Goal: Transaction & Acquisition: Purchase product/service

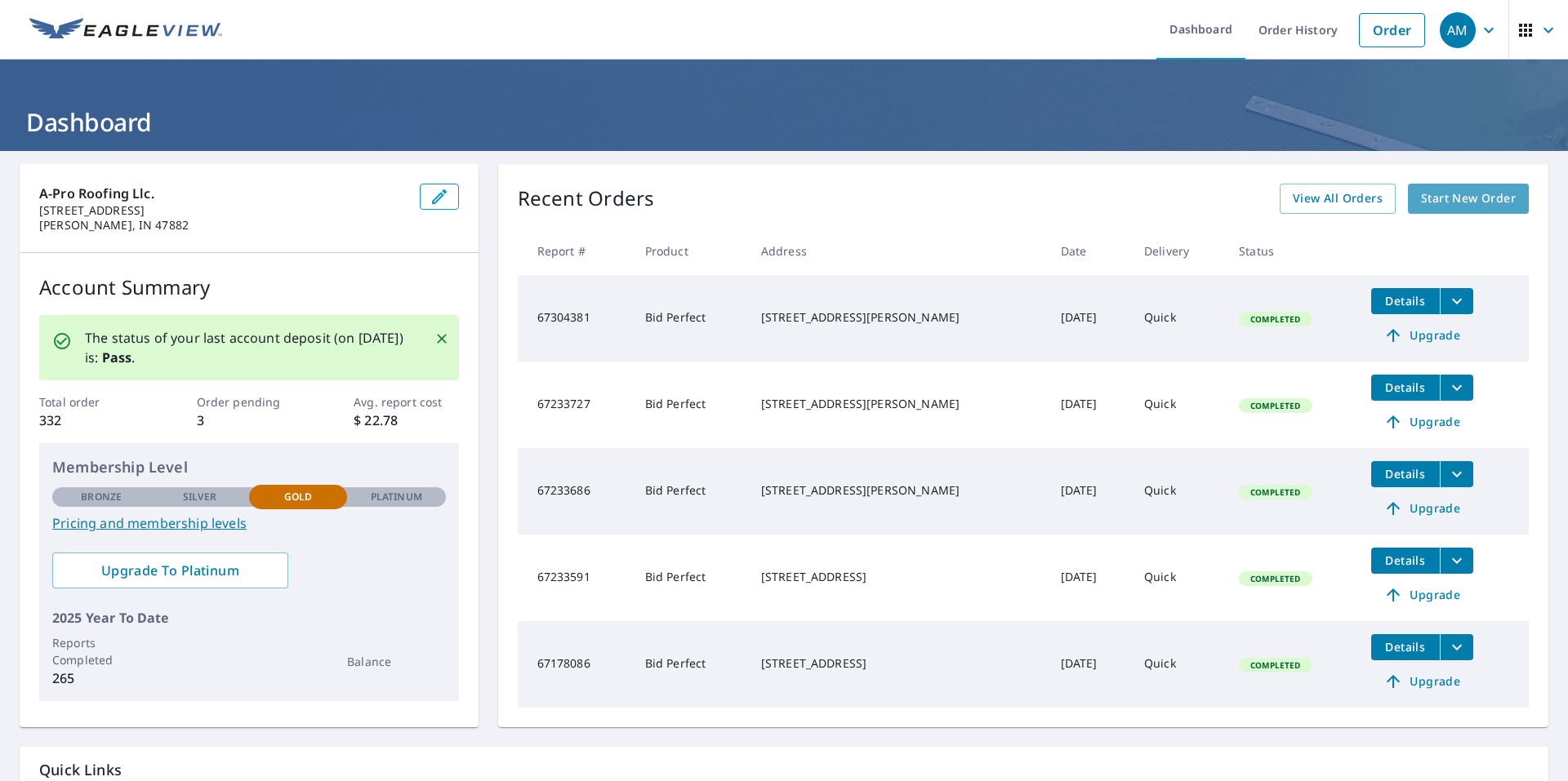
click at [1431, 196] on span "Start New Order" at bounding box center [1468, 199] width 95 height 20
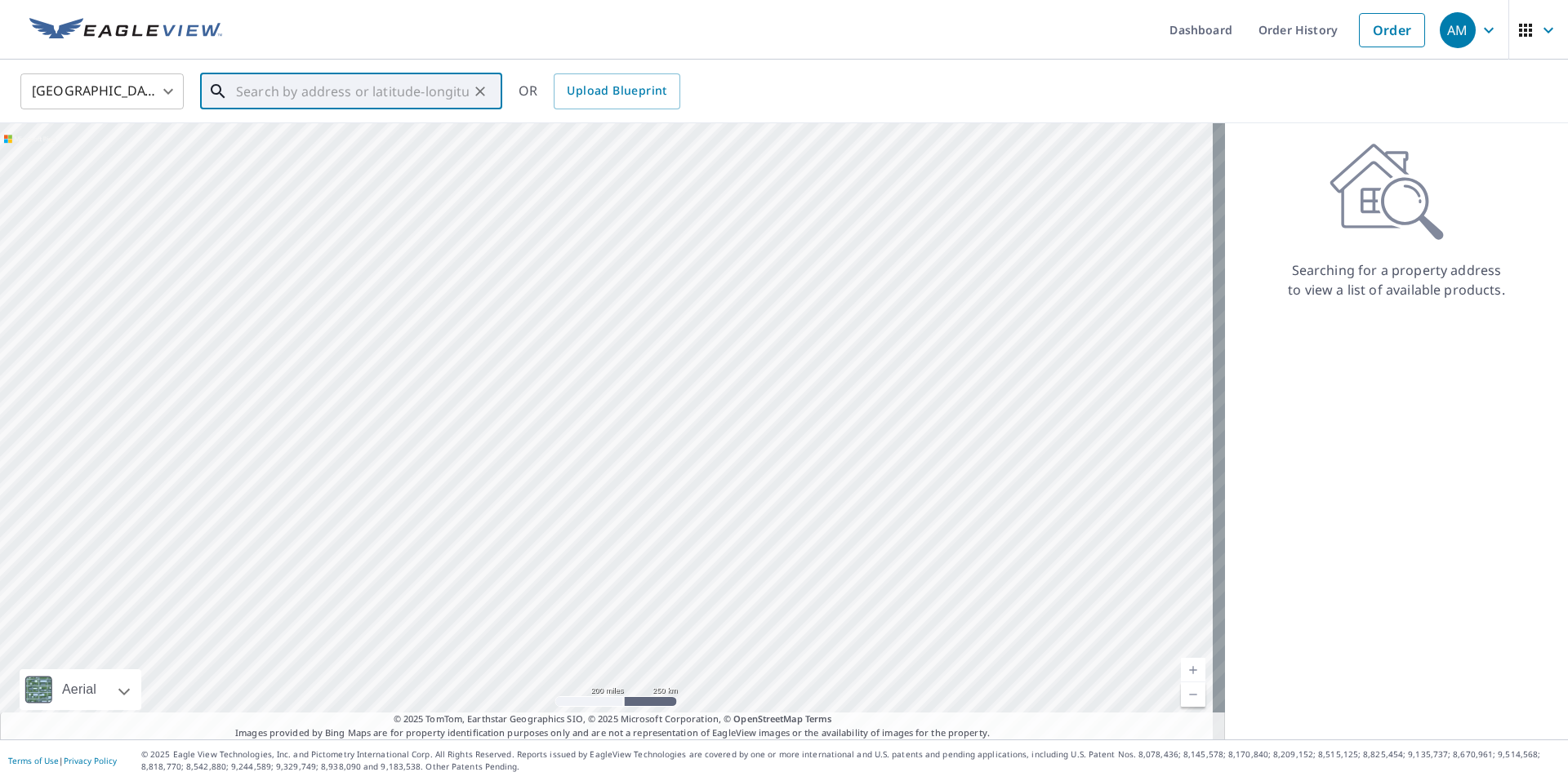
click at [296, 103] on input "text" at bounding box center [352, 91] width 232 height 45
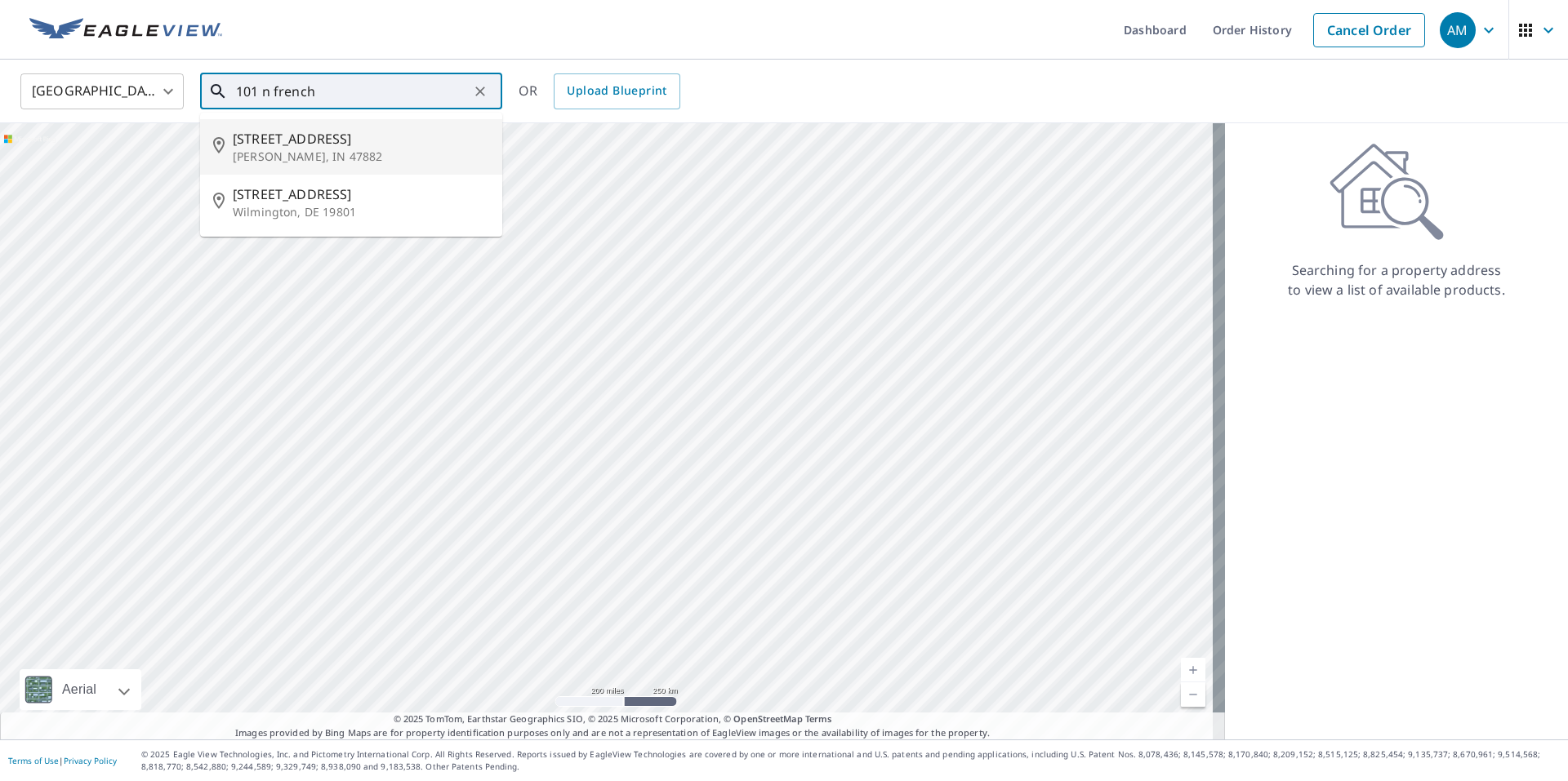
click at [303, 151] on p "[PERSON_NAME], IN 47882" at bounding box center [361, 156] width 257 height 16
type input "[STREET_ADDRESS][PERSON_NAME]"
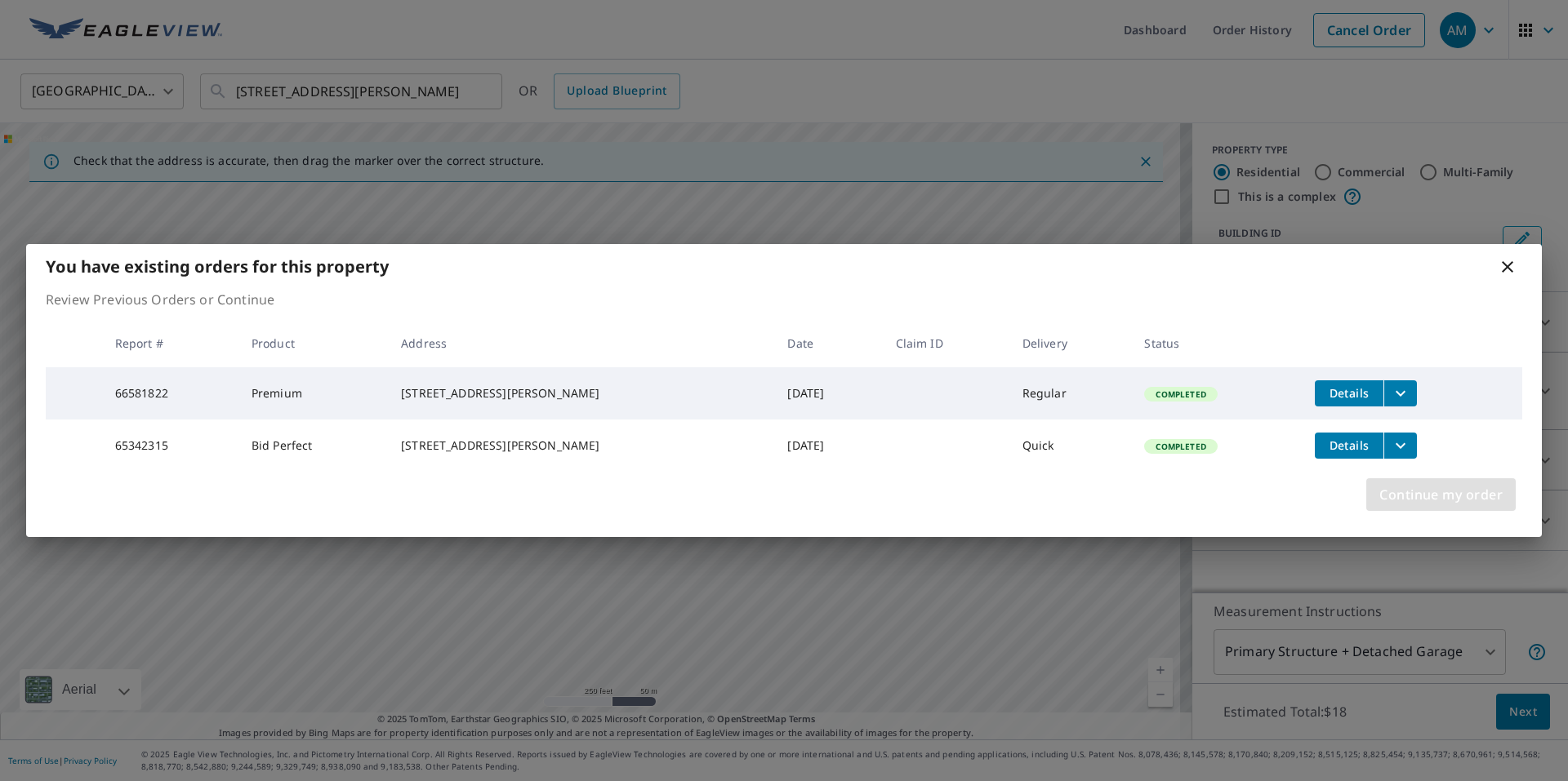
click at [1394, 502] on span "Continue my order" at bounding box center [1441, 495] width 123 height 23
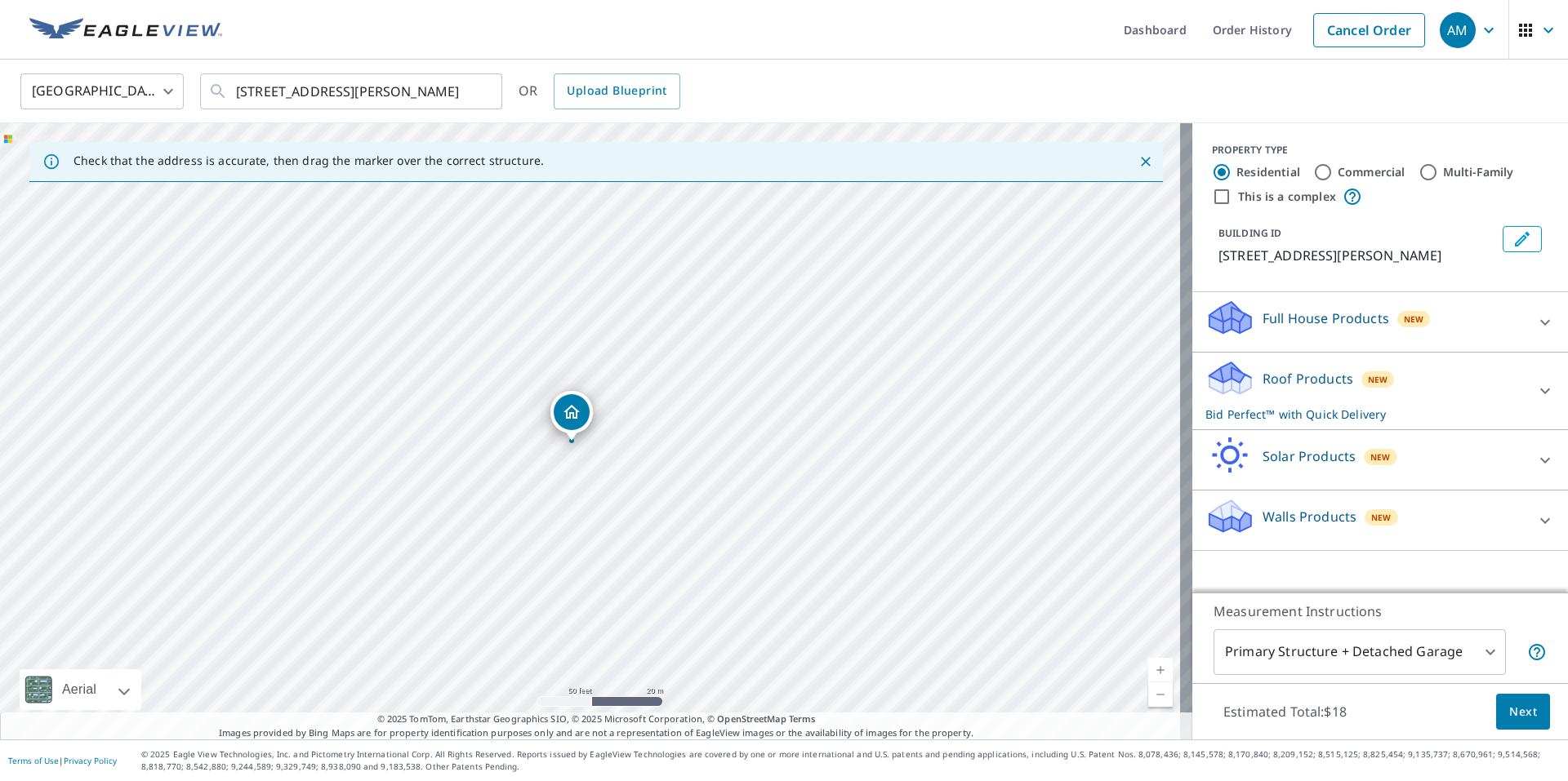
drag, startPoint x: 601, startPoint y: 327, endPoint x: 610, endPoint y: 461, distance: 134.3
click at [610, 461] on div "[STREET_ADDRESS][PERSON_NAME]" at bounding box center [596, 431] width 1192 height 616
drag, startPoint x: 689, startPoint y: 497, endPoint x: 669, endPoint y: 583, distance: 88.3
click at [669, 583] on div "[STREET_ADDRESS][PERSON_NAME]" at bounding box center [596, 431] width 1192 height 616
drag, startPoint x: 704, startPoint y: 402, endPoint x: 701, endPoint y: 645, distance: 243.0
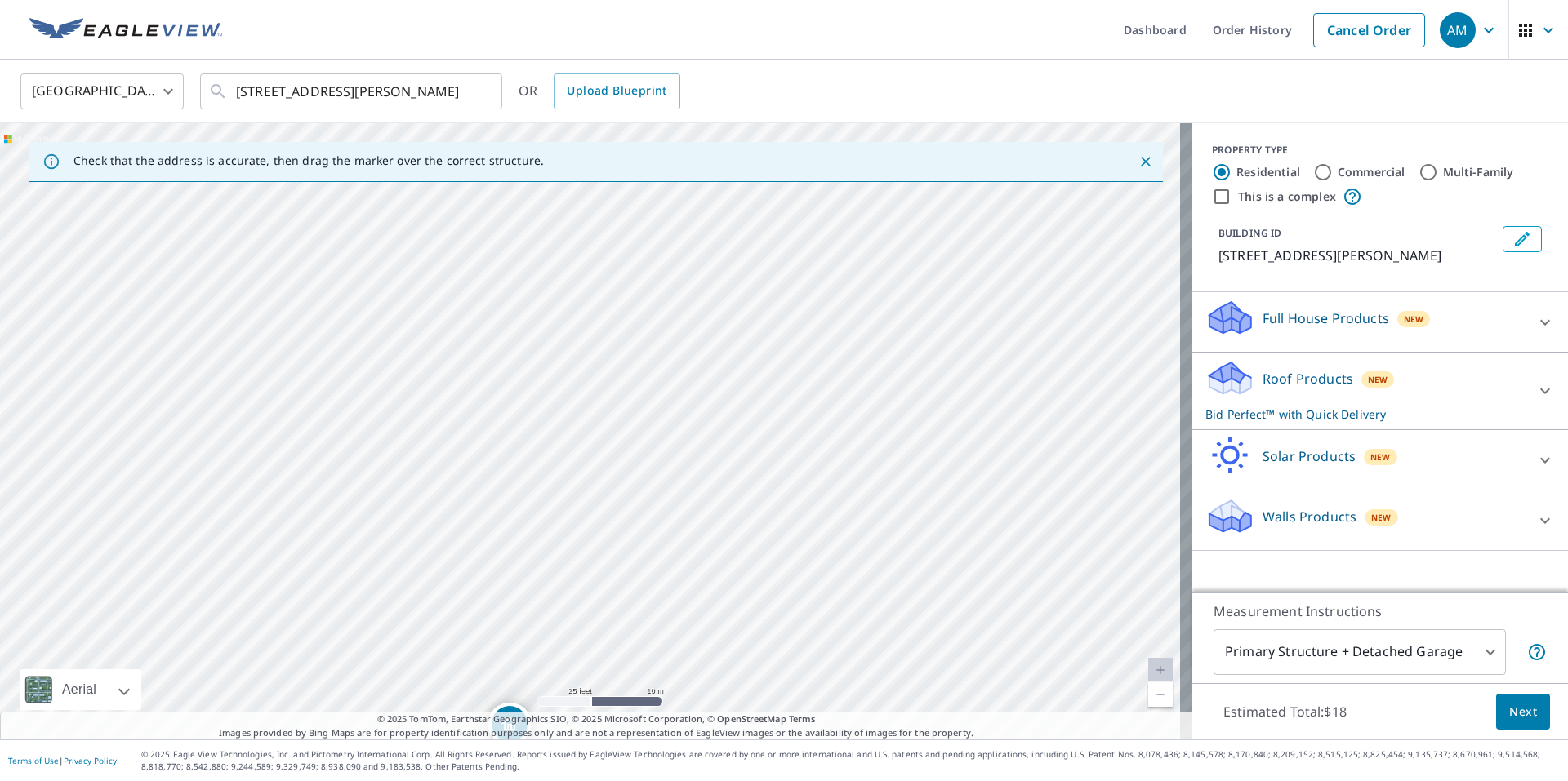
click at [701, 645] on div "[STREET_ADDRESS][PERSON_NAME]" at bounding box center [596, 431] width 1192 height 616
drag, startPoint x: 689, startPoint y: 266, endPoint x: 626, endPoint y: 129, distance: 150.8
click at [626, 129] on div "[STREET_ADDRESS][PERSON_NAME]" at bounding box center [596, 431] width 1192 height 616
drag, startPoint x: 630, startPoint y: 429, endPoint x: 620, endPoint y: 365, distance: 64.8
click at [620, 365] on div "[STREET_ADDRESS][PERSON_NAME]" at bounding box center [596, 431] width 1192 height 616
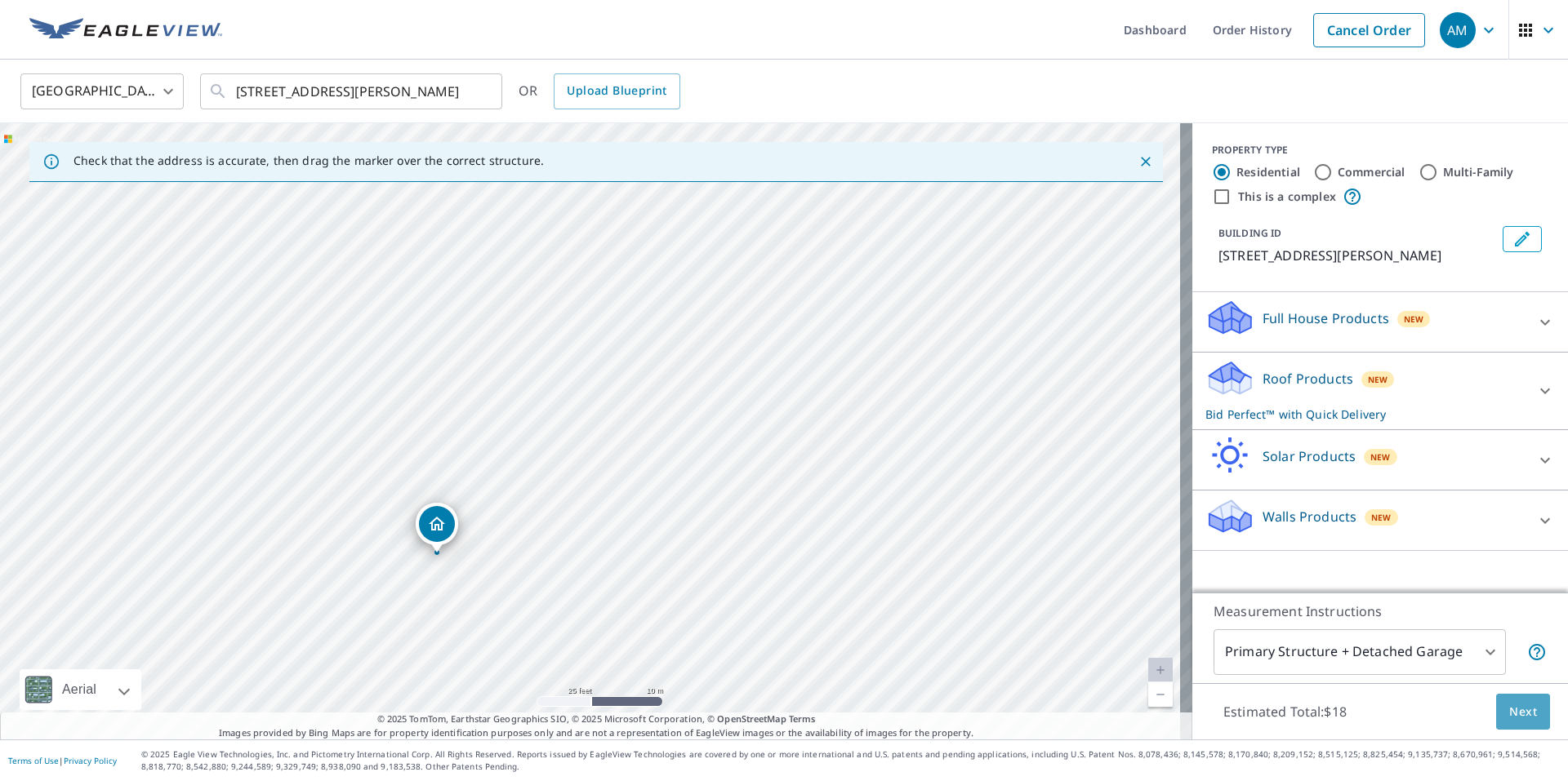
click at [1496, 716] on button "Next" at bounding box center [1523, 713] width 54 height 37
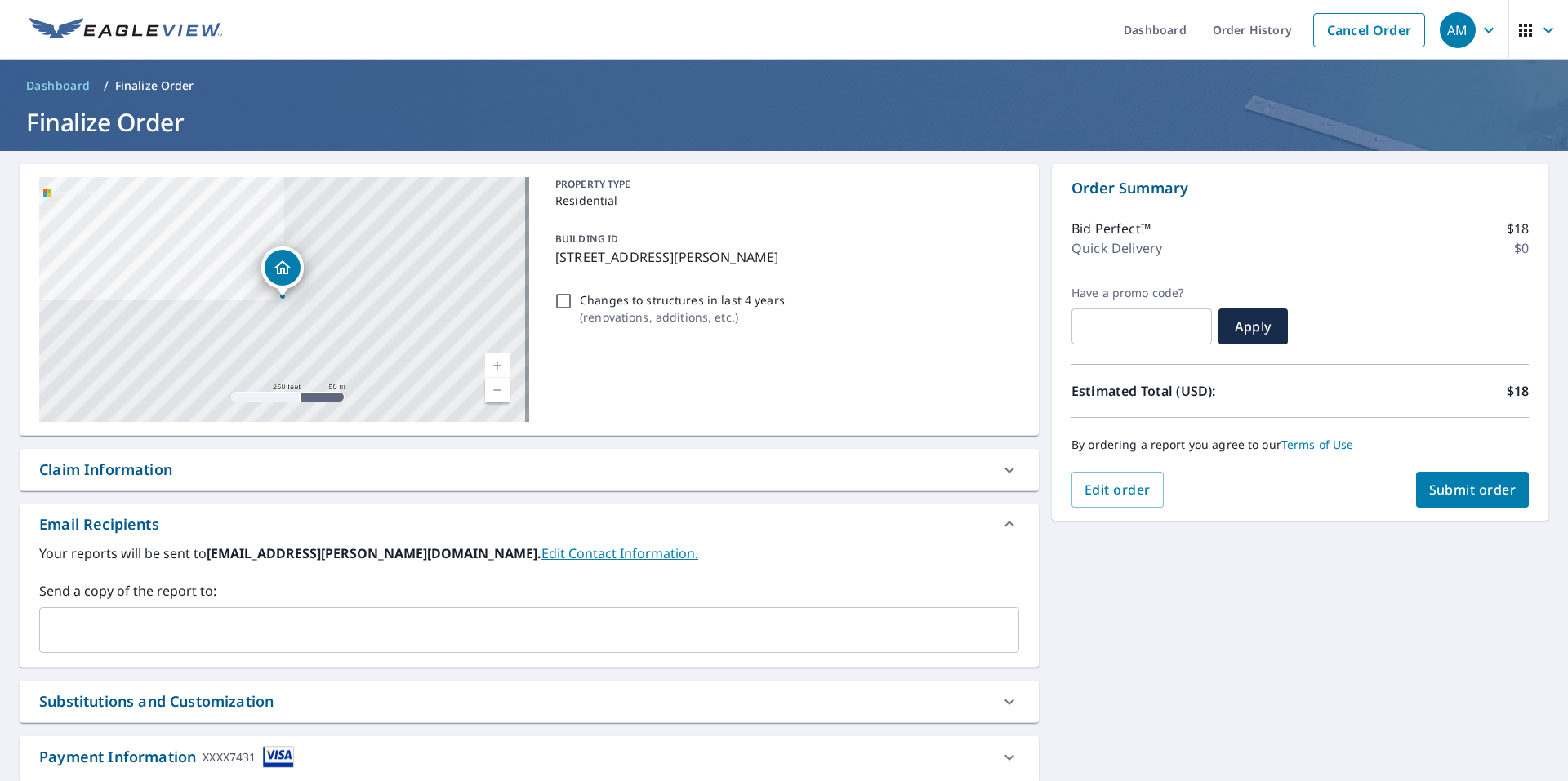
click at [1429, 489] on span "Submit order" at bounding box center [1473, 490] width 88 height 18
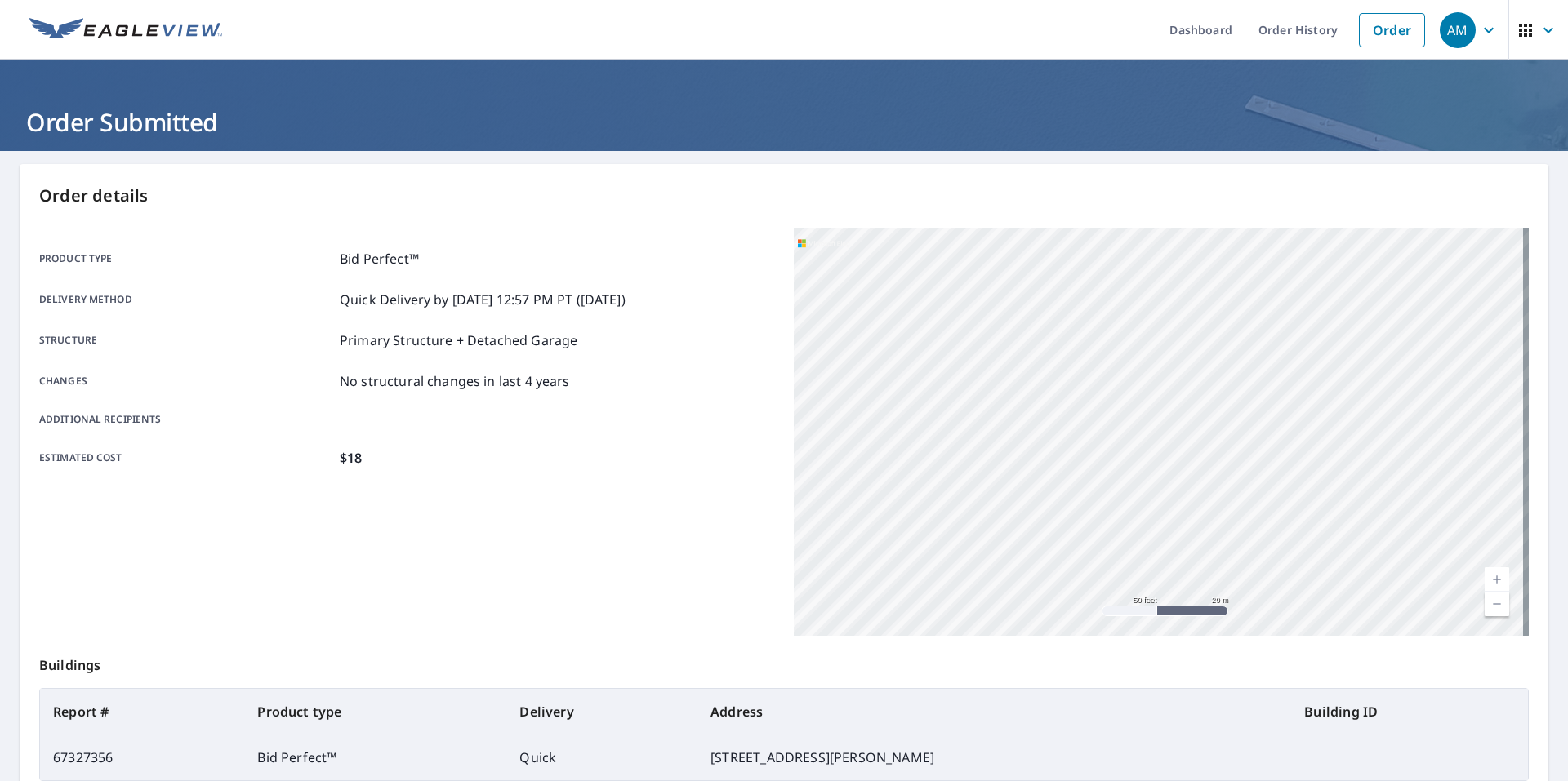
drag, startPoint x: 1117, startPoint y: 522, endPoint x: 1149, endPoint y: 217, distance: 306.7
click at [1149, 217] on div "Order details Product type Bid Perfect™ Delivery method Quick Delivery by [DATE…" at bounding box center [783, 535] width 1528 height 742
click at [1123, 216] on div "Order details Product type Bid Perfect™ Delivery method Quick Delivery by [DATE…" at bounding box center [783, 535] width 1528 height 742
click at [1284, 242] on div "[STREET_ADDRESS][PERSON_NAME]" at bounding box center [1161, 431] width 735 height 408
drag, startPoint x: 1182, startPoint y: 474, endPoint x: 1120, endPoint y: 240, distance: 242.1
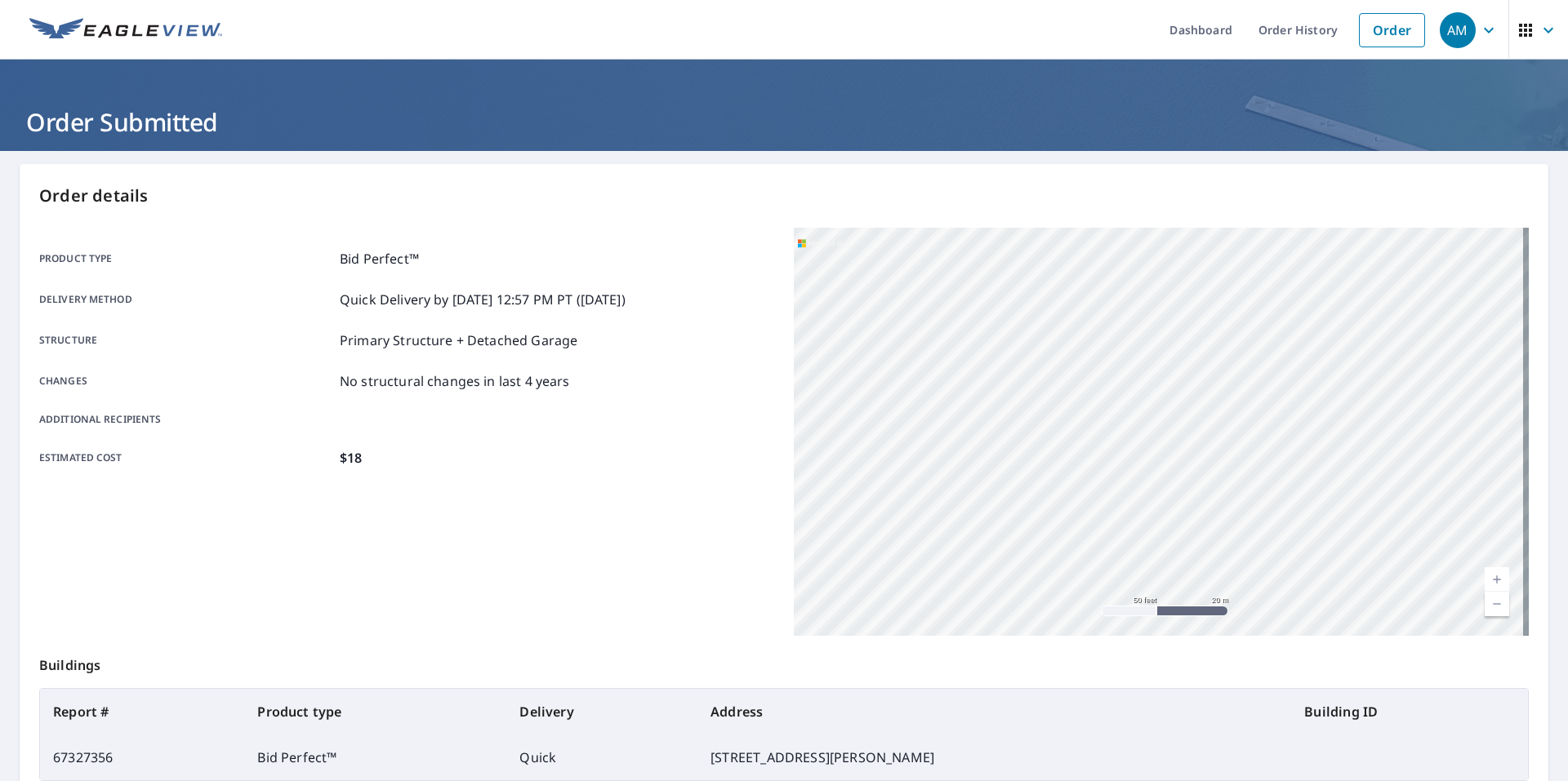
click at [1120, 240] on div "[STREET_ADDRESS][PERSON_NAME]" at bounding box center [1161, 431] width 735 height 408
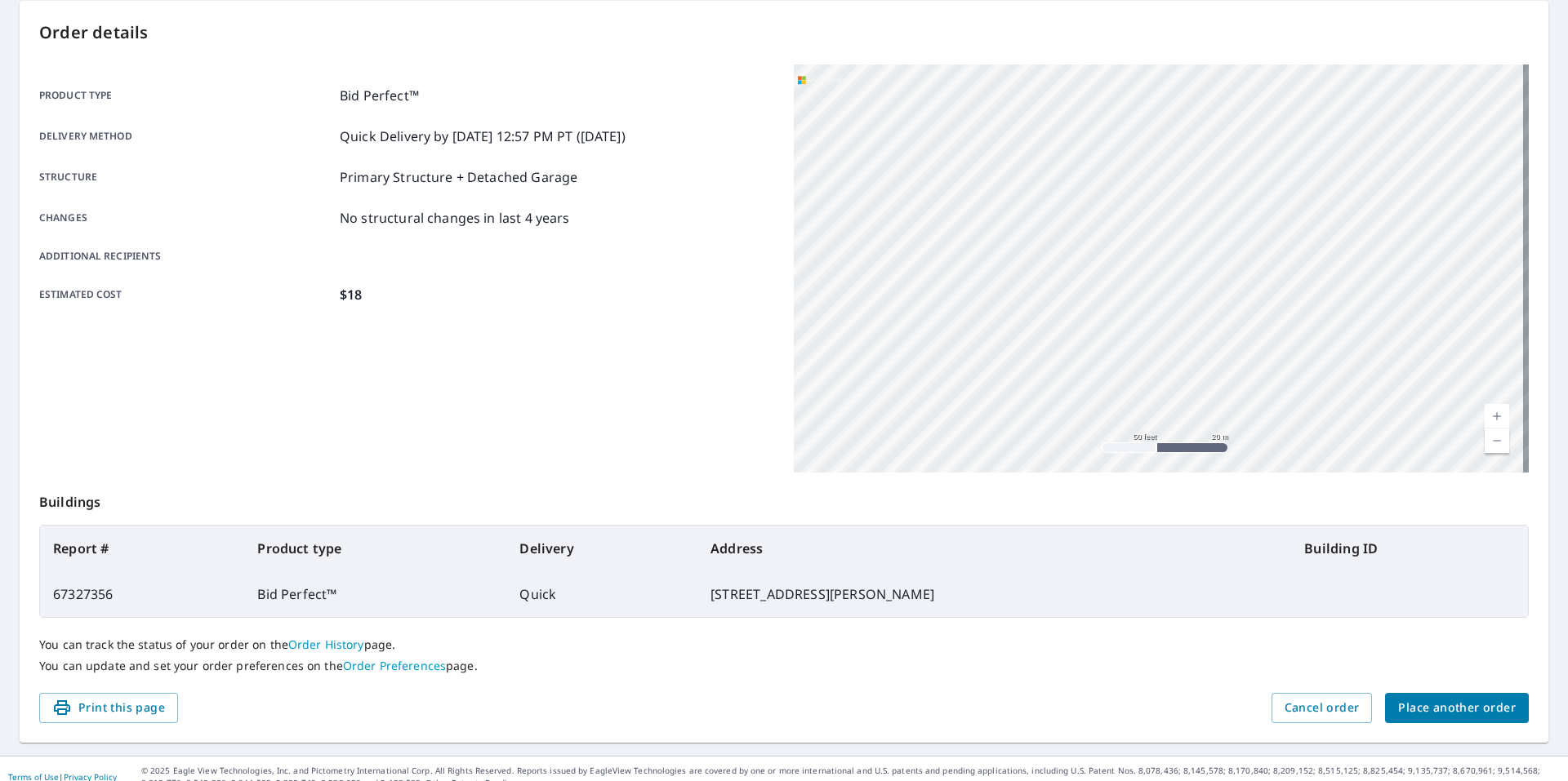
scroll to position [179, 0]
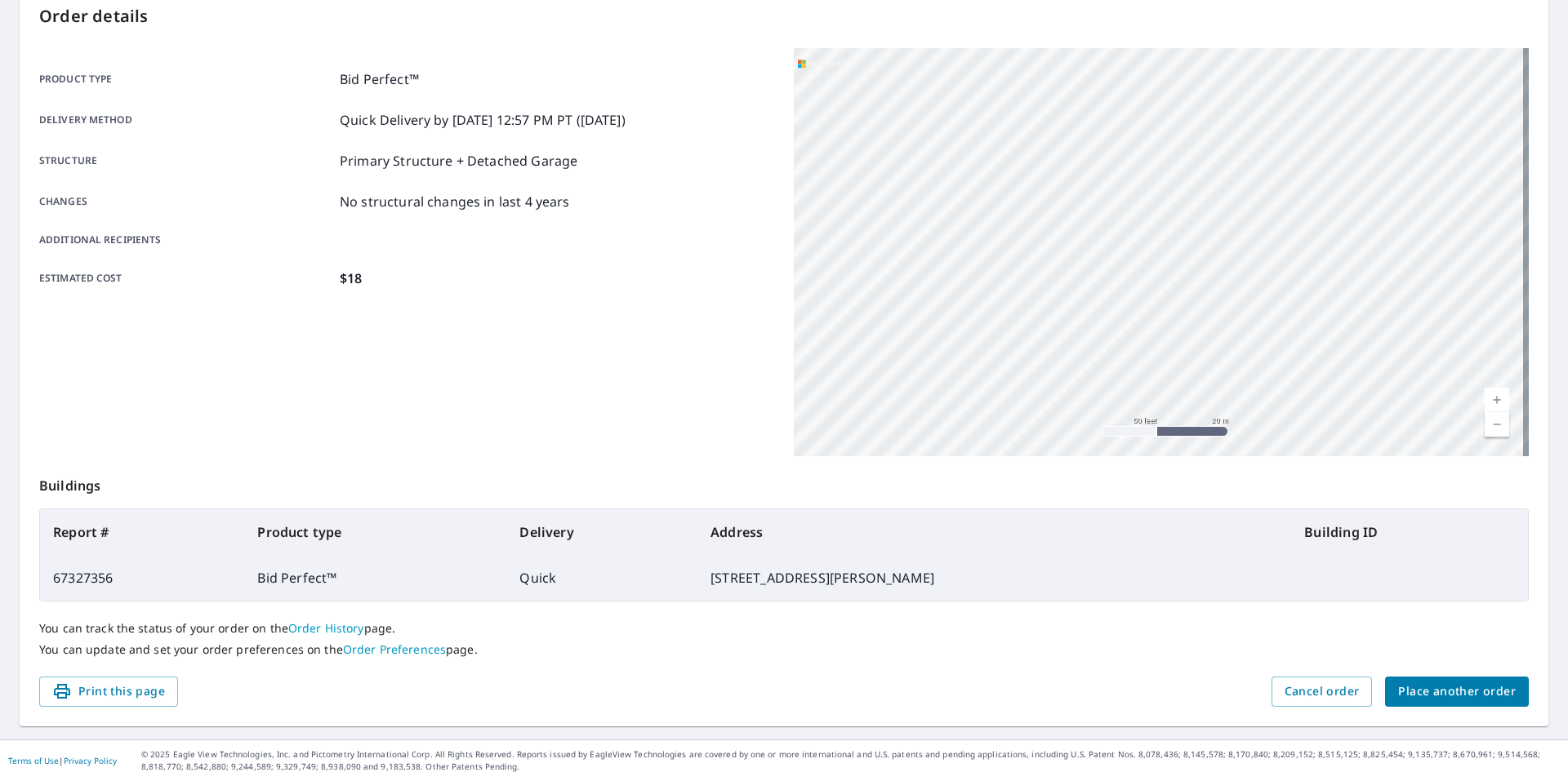
drag, startPoint x: 1149, startPoint y: 320, endPoint x: 896, endPoint y: 417, distance: 271.0
click at [895, 419] on div "[STREET_ADDRESS][PERSON_NAME]" at bounding box center [1161, 252] width 735 height 408
drag, startPoint x: 994, startPoint y: 219, endPoint x: 1058, endPoint y: 434, distance: 224.3
click at [1058, 434] on div "[STREET_ADDRESS][PERSON_NAME]" at bounding box center [1161, 252] width 735 height 408
drag, startPoint x: 1139, startPoint y: 258, endPoint x: 1091, endPoint y: 362, distance: 114.5
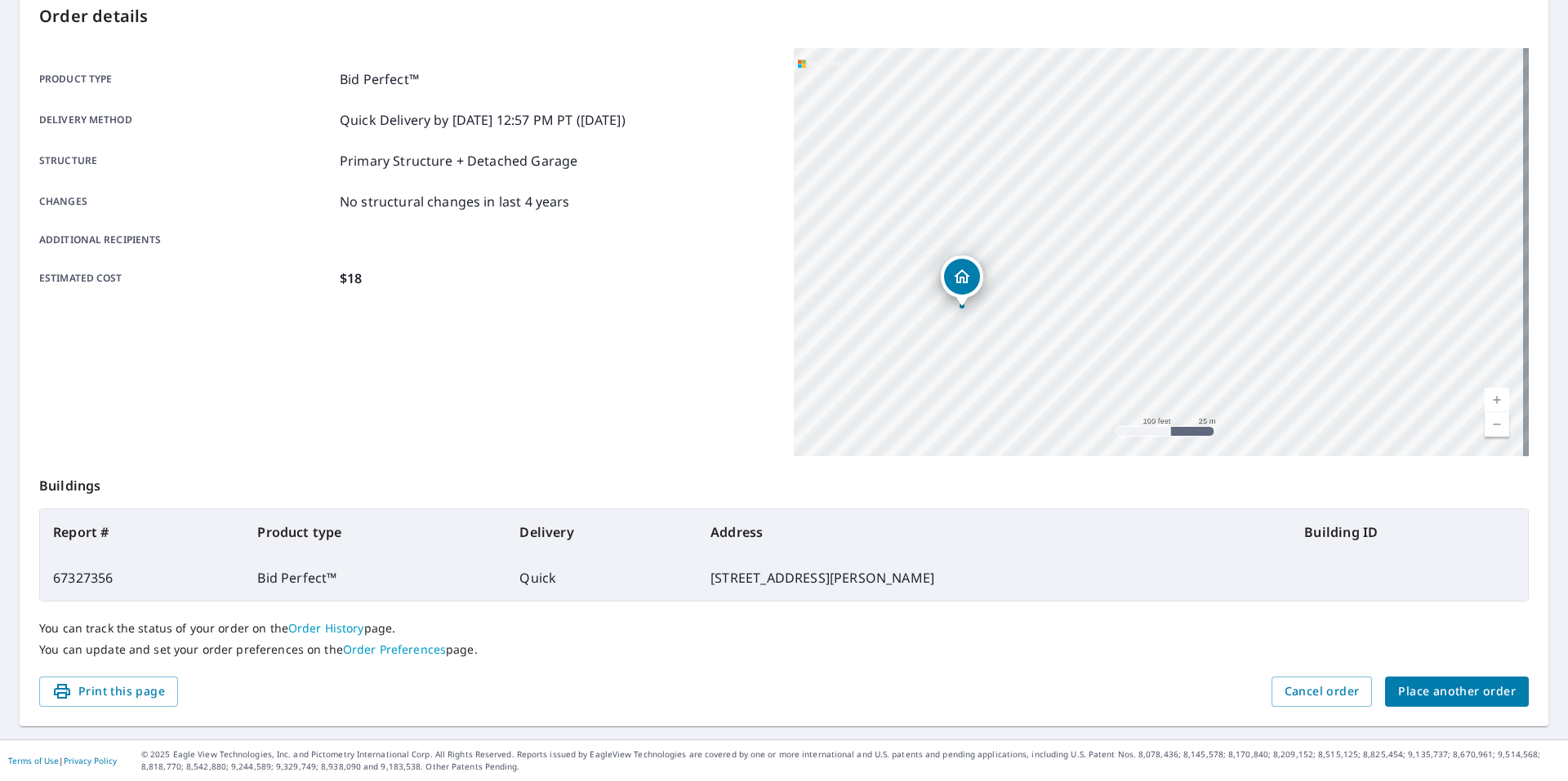
click at [1091, 362] on div "[STREET_ADDRESS][PERSON_NAME]" at bounding box center [1161, 252] width 735 height 408
drag, startPoint x: 1111, startPoint y: 353, endPoint x: 1095, endPoint y: 163, distance: 190.7
click at [1095, 163] on div "[STREET_ADDRESS][PERSON_NAME]" at bounding box center [1161, 252] width 735 height 408
drag, startPoint x: 1031, startPoint y: 333, endPoint x: 1102, endPoint y: 308, distance: 75.3
click at [1102, 308] on div "[STREET_ADDRESS][PERSON_NAME]" at bounding box center [1161, 252] width 735 height 408
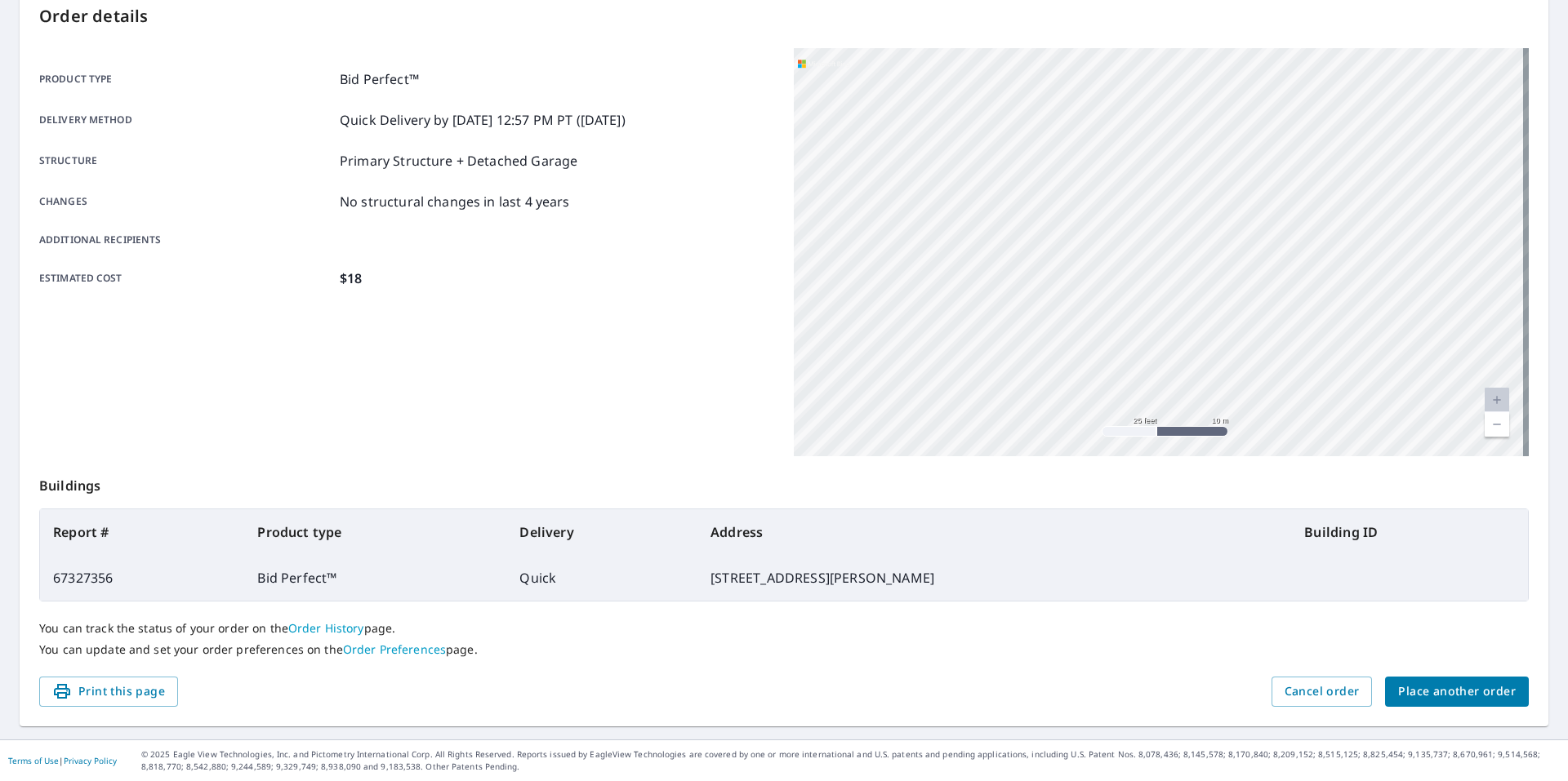
drag, startPoint x: 1325, startPoint y: 268, endPoint x: 442, endPoint y: 296, distance: 883.4
click at [442, 307] on div "Product type Bid Perfect™ Delivery method Quick Delivery by [DATE] 12:57 PM PT …" at bounding box center [784, 252] width 1489 height 408
drag, startPoint x: 1214, startPoint y: 239, endPoint x: 1204, endPoint y: 239, distance: 10.0
click at [1210, 239] on div "[STREET_ADDRESS][PERSON_NAME]" at bounding box center [1161, 252] width 735 height 408
drag, startPoint x: 1441, startPoint y: 253, endPoint x: 872, endPoint y: 317, distance: 572.6
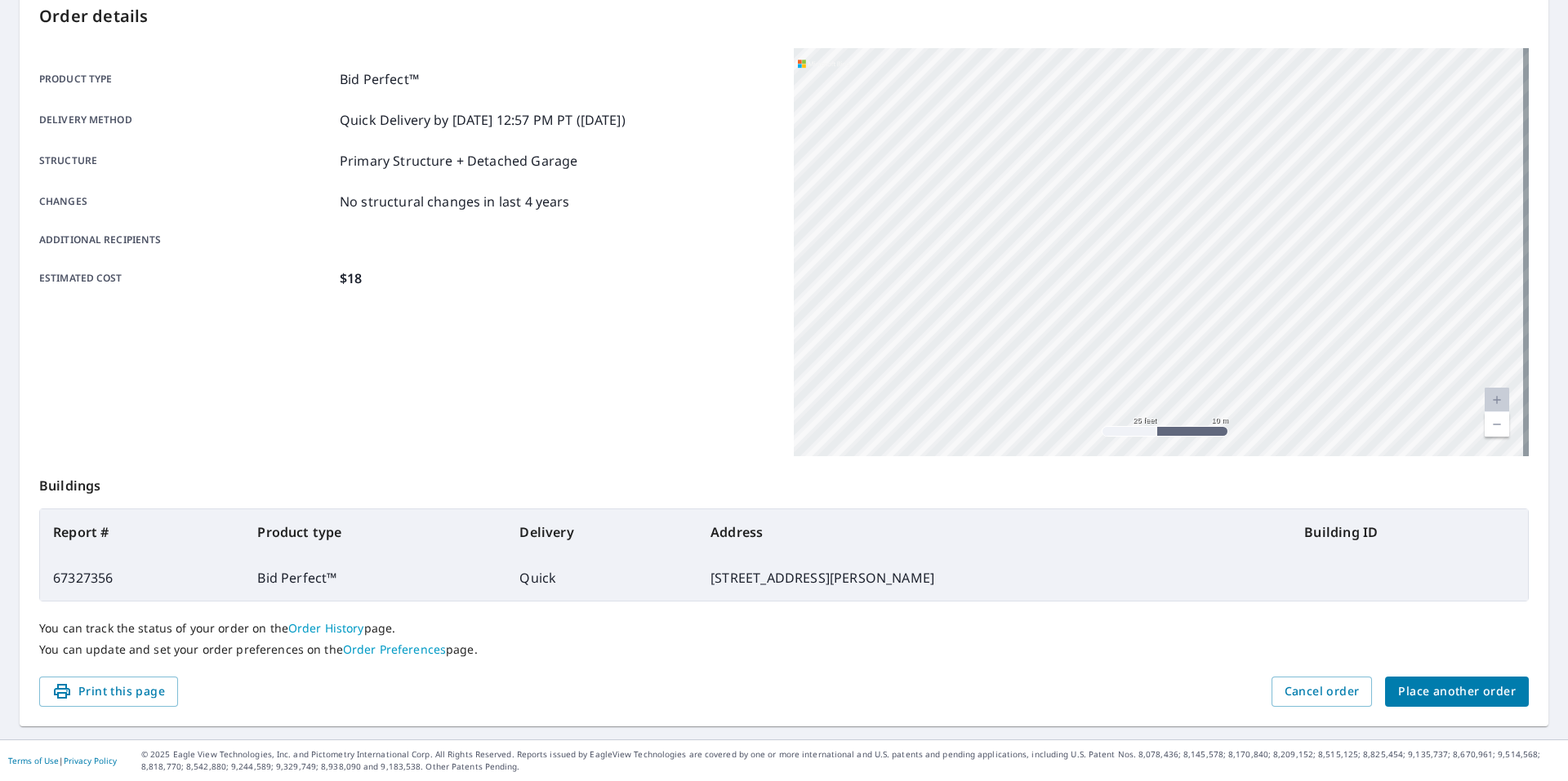
click at [872, 317] on div "[STREET_ADDRESS][PERSON_NAME]" at bounding box center [1161, 252] width 735 height 408
drag, startPoint x: 1336, startPoint y: 286, endPoint x: 748, endPoint y: 332, distance: 589.8
click at [748, 332] on div "Product type Bid Perfect™ Delivery method Quick Delivery by [DATE] 12:57 PM PT …" at bounding box center [784, 252] width 1489 height 408
drag, startPoint x: 893, startPoint y: 245, endPoint x: 881, endPoint y: 245, distance: 12.0
click at [892, 245] on div "[STREET_ADDRESS][PERSON_NAME]" at bounding box center [1161, 252] width 735 height 408
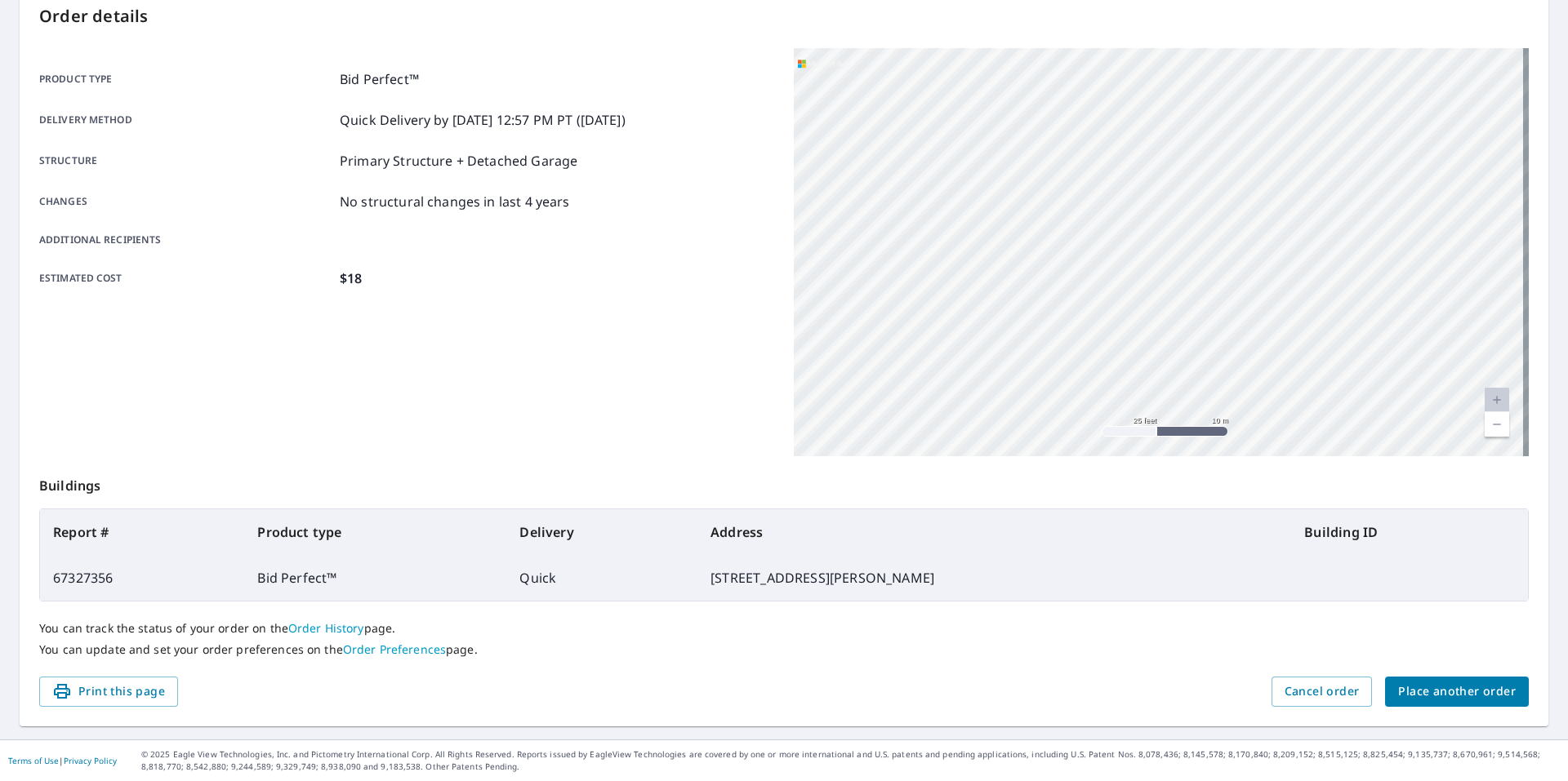
drag, startPoint x: 1457, startPoint y: 114, endPoint x: 1075, endPoint y: 249, distance: 405.2
click at [1075, 251] on div "[STREET_ADDRESS][PERSON_NAME]" at bounding box center [1161, 252] width 735 height 408
drag, startPoint x: 1285, startPoint y: 317, endPoint x: 960, endPoint y: 230, distance: 336.4
click at [960, 230] on div "[STREET_ADDRESS][PERSON_NAME]" at bounding box center [1161, 252] width 735 height 408
drag, startPoint x: 1335, startPoint y: 296, endPoint x: 827, endPoint y: 338, distance: 509.7
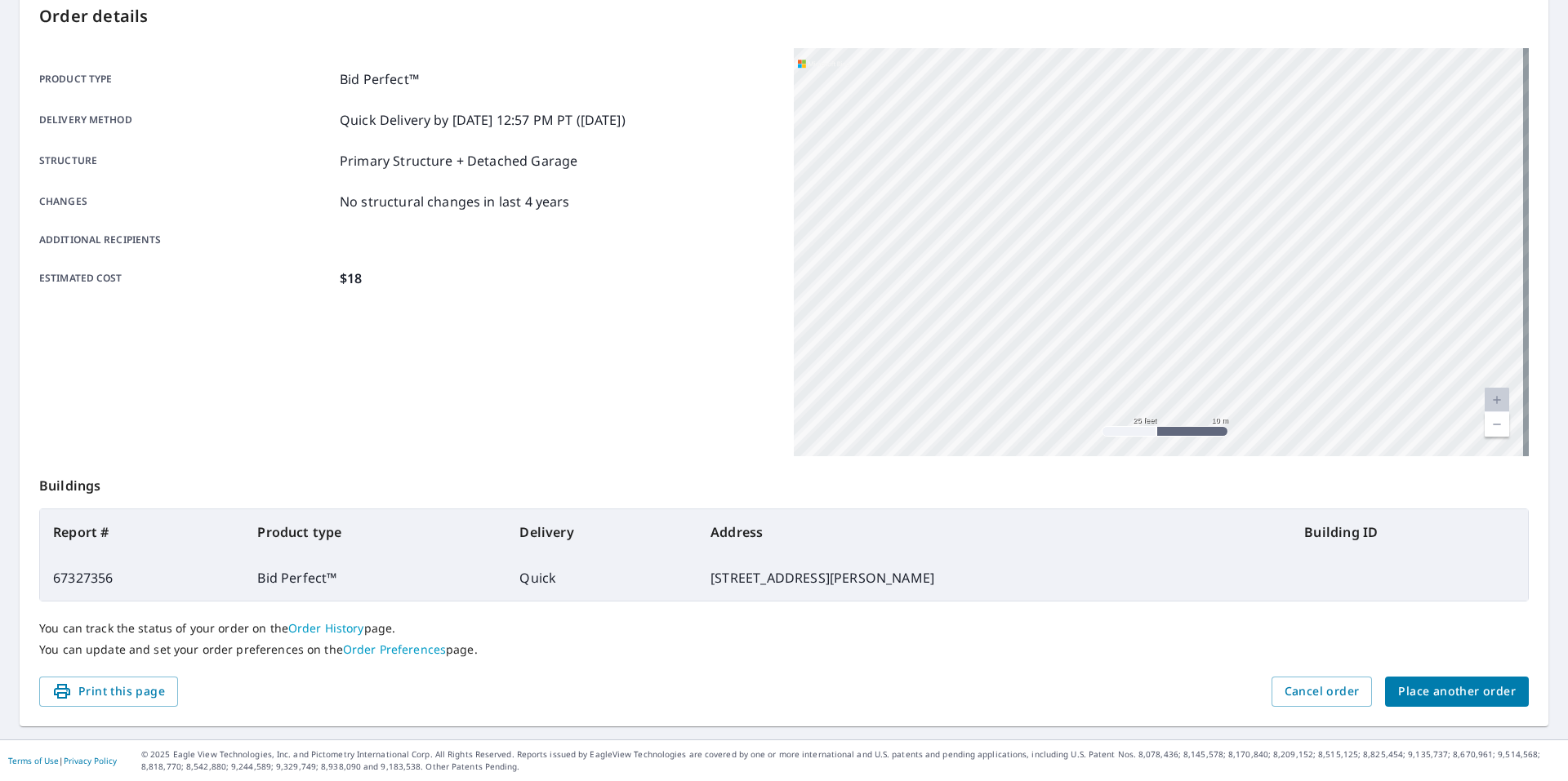
click at [827, 338] on div "[STREET_ADDRESS][PERSON_NAME]" at bounding box center [1161, 252] width 735 height 408
drag, startPoint x: 1471, startPoint y: 241, endPoint x: 942, endPoint y: 126, distance: 541.4
click at [942, 126] on div "[STREET_ADDRESS][PERSON_NAME]" at bounding box center [1161, 252] width 735 height 408
drag, startPoint x: 1163, startPoint y: 183, endPoint x: 1029, endPoint y: 189, distance: 134.1
click at [1044, 189] on div "[STREET_ADDRESS][PERSON_NAME]" at bounding box center [1161, 252] width 735 height 408
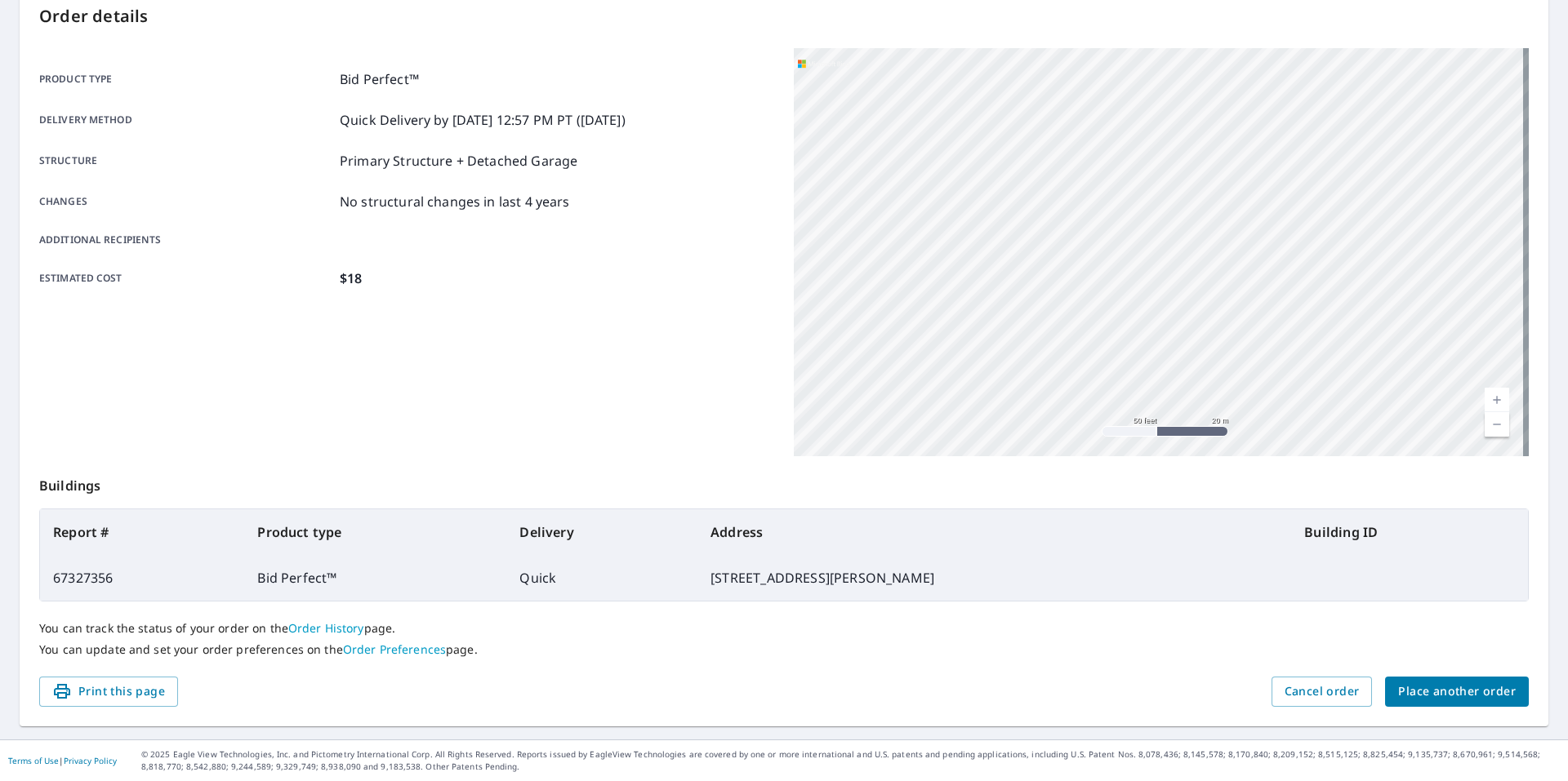
drag, startPoint x: 1111, startPoint y: 315, endPoint x: 1109, endPoint y: 252, distance: 63.0
click at [1109, 252] on div "[STREET_ADDRESS][PERSON_NAME]" at bounding box center [1161, 252] width 735 height 408
drag, startPoint x: 1095, startPoint y: 221, endPoint x: 1061, endPoint y: 336, distance: 119.9
click at [1061, 336] on div "[STREET_ADDRESS][PERSON_NAME]" at bounding box center [1161, 252] width 735 height 408
drag, startPoint x: 1044, startPoint y: 201, endPoint x: 1032, endPoint y: 214, distance: 17.7
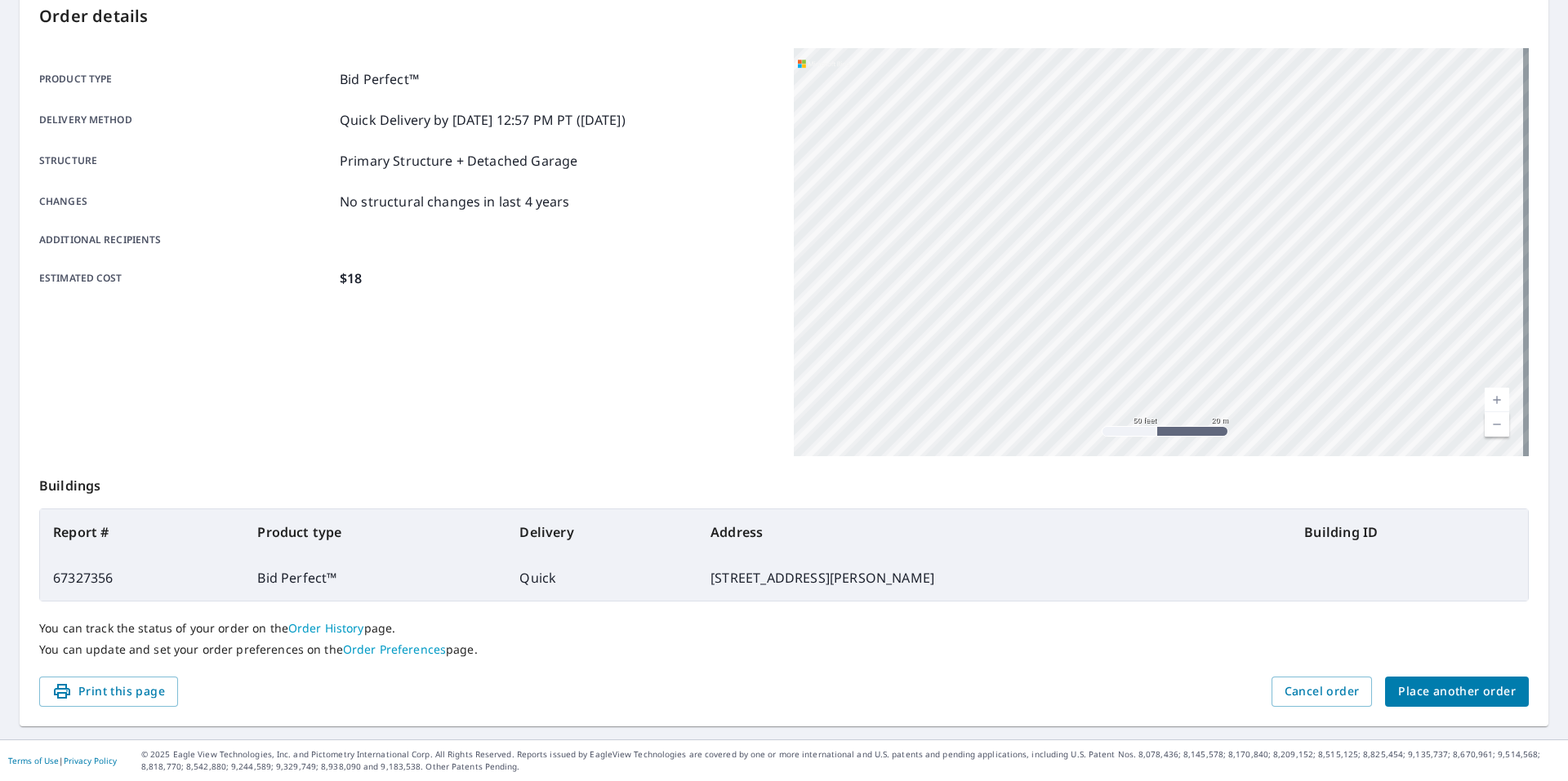
click at [1032, 214] on div "[STREET_ADDRESS][PERSON_NAME]" at bounding box center [1161, 252] width 735 height 408
drag, startPoint x: 1050, startPoint y: 310, endPoint x: 929, endPoint y: 209, distance: 157.6
click at [929, 209] on div "[STREET_ADDRESS][PERSON_NAME]" at bounding box center [1161, 252] width 735 height 408
drag, startPoint x: 1257, startPoint y: 310, endPoint x: 1022, endPoint y: 327, distance: 235.6
click at [1022, 327] on div "[STREET_ADDRESS][PERSON_NAME]" at bounding box center [1161, 252] width 735 height 408
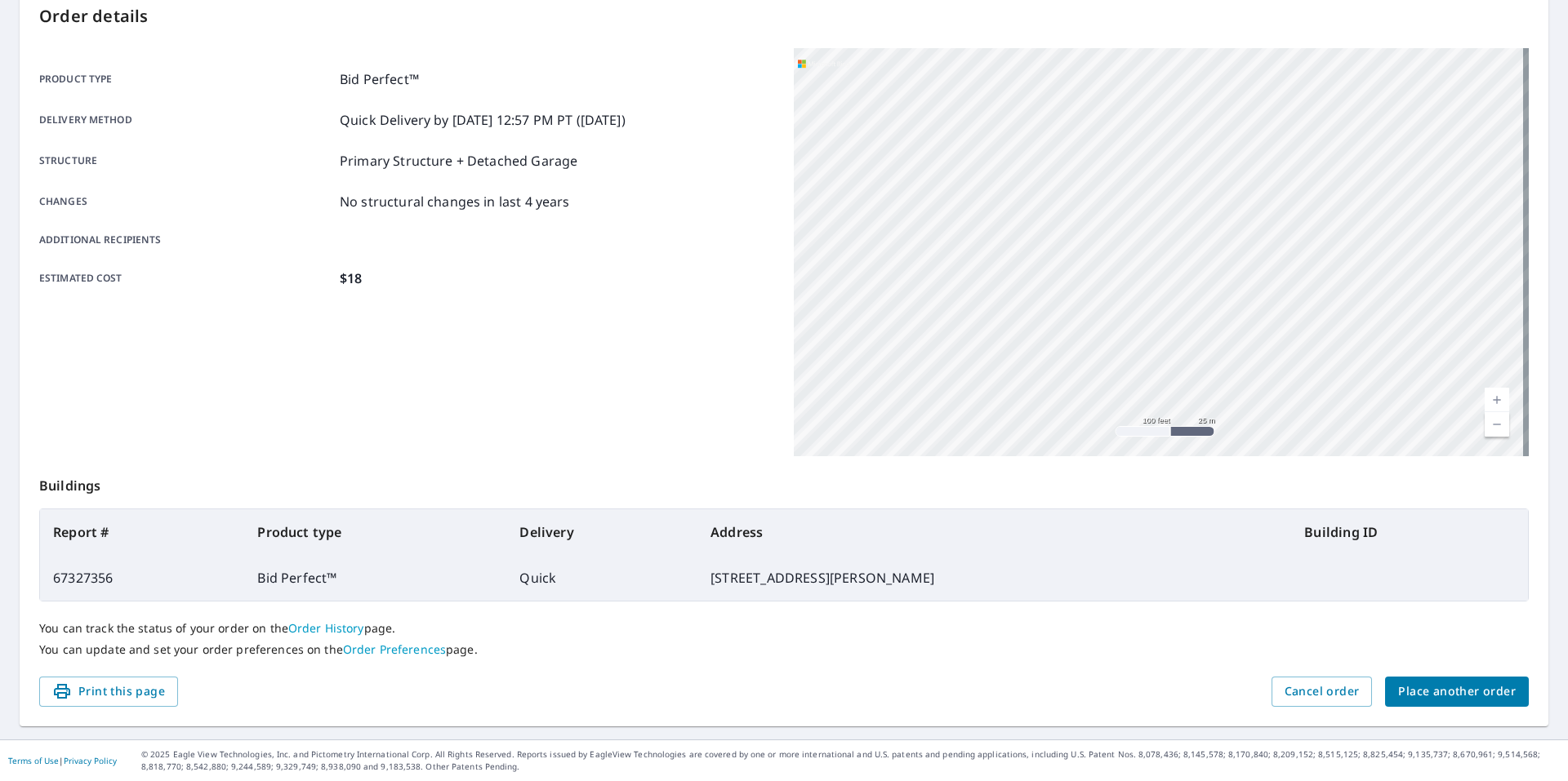
drag, startPoint x: 1274, startPoint y: 274, endPoint x: 1100, endPoint y: 372, distance: 199.7
click at [1089, 408] on div "[STREET_ADDRESS][PERSON_NAME]" at bounding box center [1161, 252] width 735 height 408
drag, startPoint x: 1190, startPoint y: 253, endPoint x: 1208, endPoint y: 225, distance: 33.3
click at [1208, 225] on div "[STREET_ADDRESS][PERSON_NAME]" at bounding box center [1161, 252] width 735 height 408
drag, startPoint x: 1095, startPoint y: 231, endPoint x: 1041, endPoint y: 337, distance: 119.0
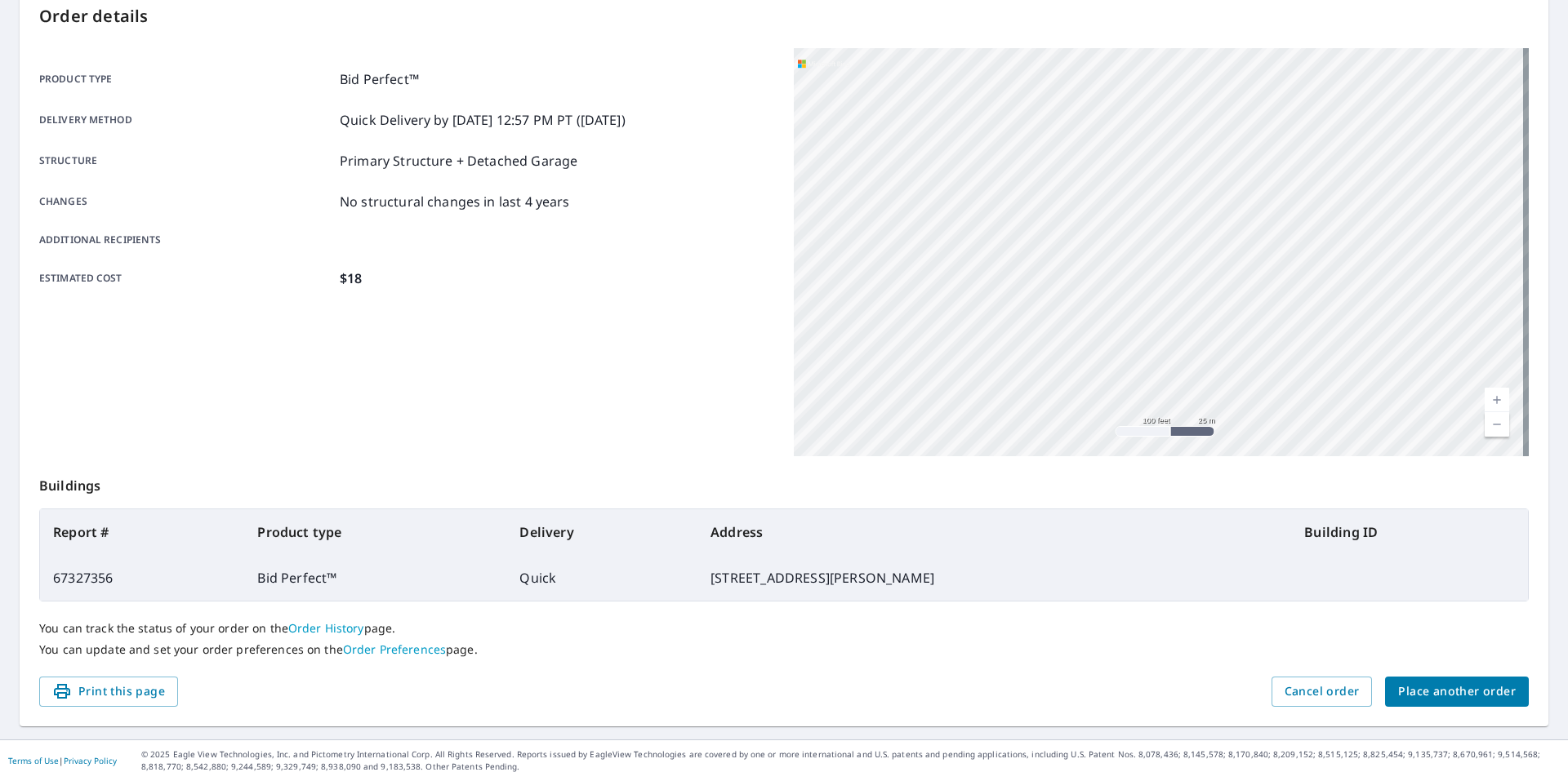
click at [1041, 337] on div "[STREET_ADDRESS][PERSON_NAME]" at bounding box center [1161, 252] width 735 height 408
drag, startPoint x: 1167, startPoint y: 182, endPoint x: 1159, endPoint y: 152, distance: 31.0
click at [1159, 152] on div "[STREET_ADDRESS][PERSON_NAME]" at bounding box center [1161, 252] width 735 height 408
drag, startPoint x: 1370, startPoint y: 206, endPoint x: 954, endPoint y: 256, distance: 419.0
click at [951, 256] on div "[STREET_ADDRESS][PERSON_NAME]" at bounding box center [1161, 252] width 735 height 408
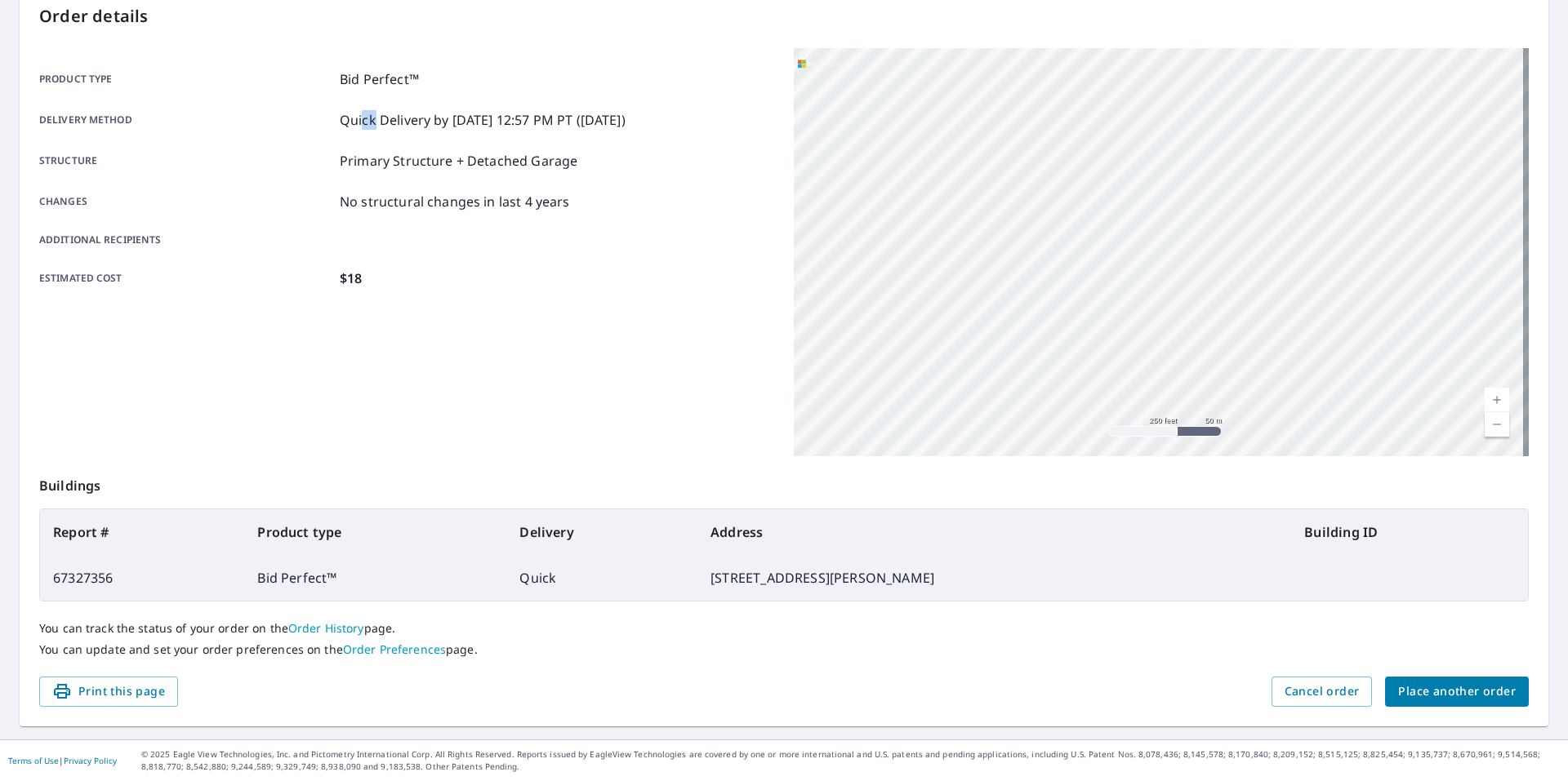
drag, startPoint x: 373, startPoint y: 119, endPoint x: 367, endPoint y: 136, distance: 18.0
click at [365, 136] on div "Product type Bid Perfect™ Delivery method Quick Delivery by [DATE] 12:57 PM PT …" at bounding box center [407, 178] width 735 height 219
click at [583, 283] on div "Estimated cost $18" at bounding box center [407, 279] width 735 height 19
drag, startPoint x: 879, startPoint y: 239, endPoint x: 1318, endPoint y: 251, distance: 439.2
click at [1318, 251] on div "[STREET_ADDRESS][PERSON_NAME]" at bounding box center [1161, 252] width 735 height 408
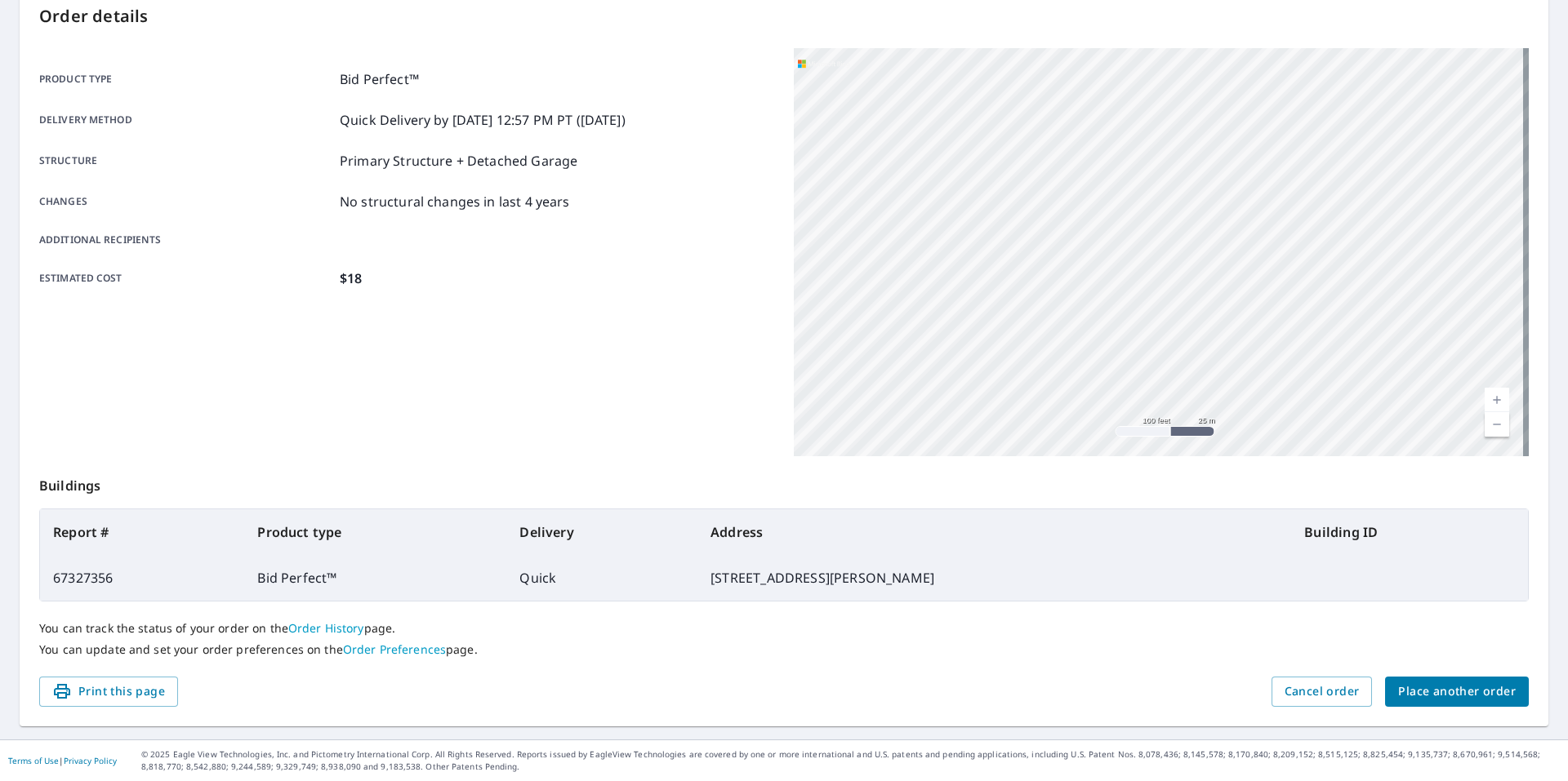
drag, startPoint x: 906, startPoint y: 130, endPoint x: 972, endPoint y: 303, distance: 185.2
click at [972, 303] on div "[STREET_ADDRESS][PERSON_NAME]" at bounding box center [1161, 252] width 735 height 408
drag, startPoint x: 1026, startPoint y: 258, endPoint x: 1052, endPoint y: 257, distance: 26.0
click at [1052, 257] on div "[STREET_ADDRESS][PERSON_NAME]" at bounding box center [1161, 252] width 735 height 408
drag, startPoint x: 1347, startPoint y: 125, endPoint x: 1204, endPoint y: 103, distance: 144.7
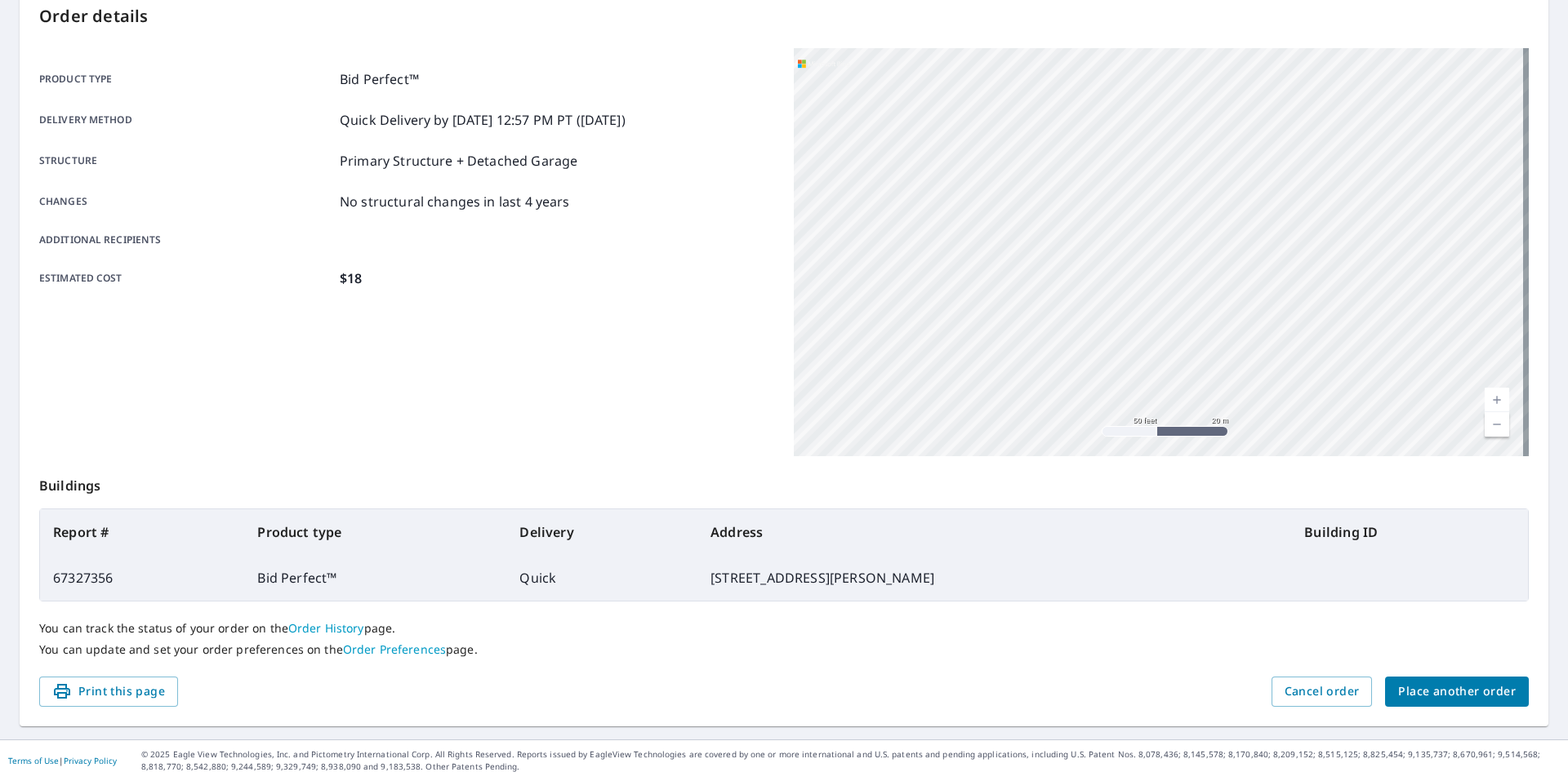
click at [1204, 104] on div "[STREET_ADDRESS][PERSON_NAME]" at bounding box center [1161, 252] width 735 height 408
